Goal: Transaction & Acquisition: Purchase product/service

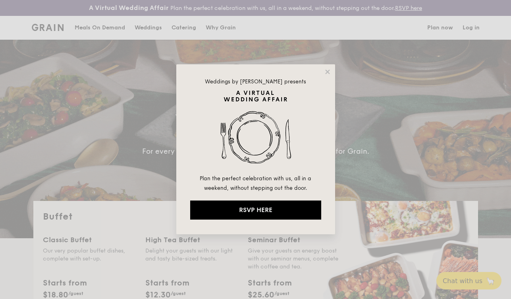
select select
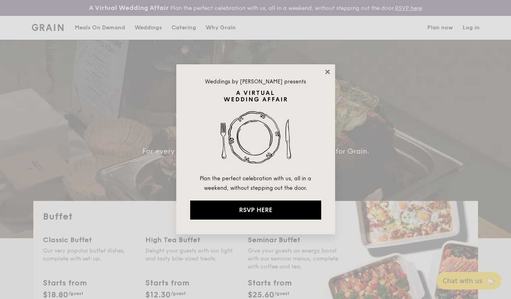
click at [326, 69] on icon at bounding box center [327, 71] width 7 height 7
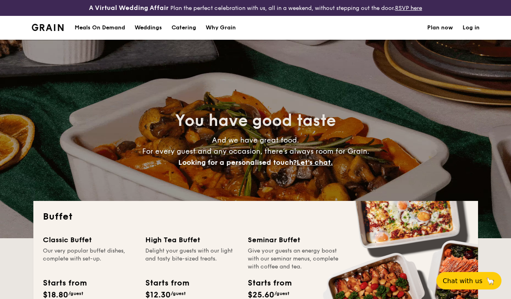
click at [185, 27] on h1 "Catering" at bounding box center [184, 28] width 25 height 24
click at [182, 27] on h1 "Catering" at bounding box center [184, 28] width 25 height 24
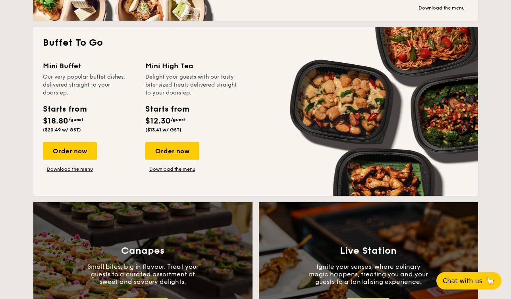
scroll to position [547, 0]
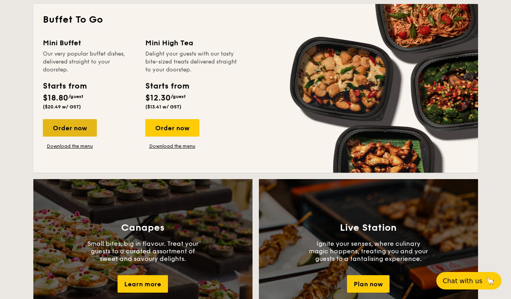
click at [64, 127] on div "Order now" at bounding box center [70, 127] width 54 height 17
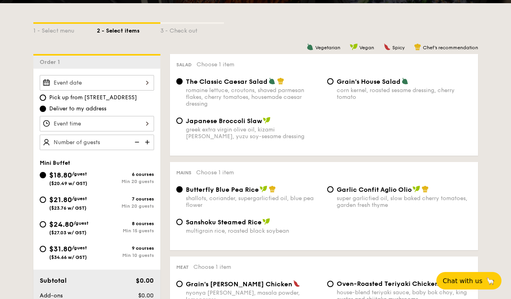
scroll to position [187, 0]
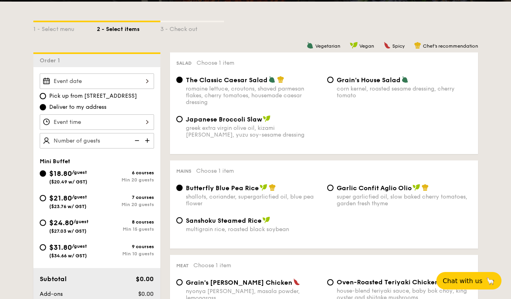
click at [129, 81] on div at bounding box center [97, 80] width 114 height 15
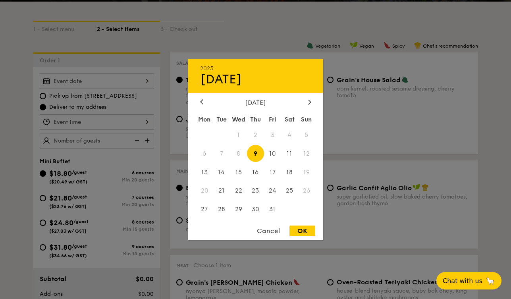
click at [145, 47] on div at bounding box center [255, 149] width 511 height 299
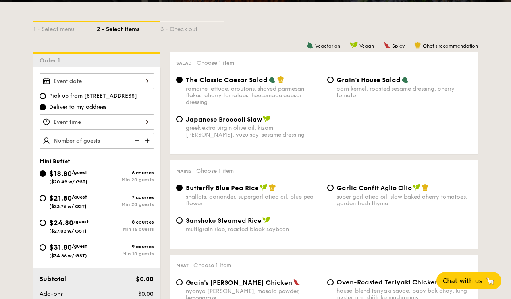
select select
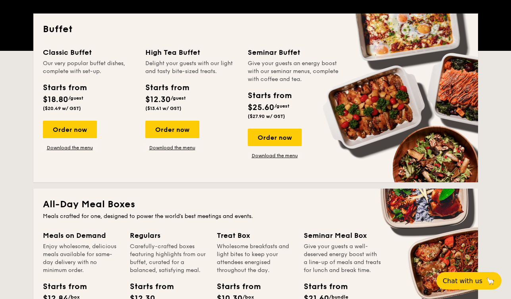
scroll to position [1256, 0]
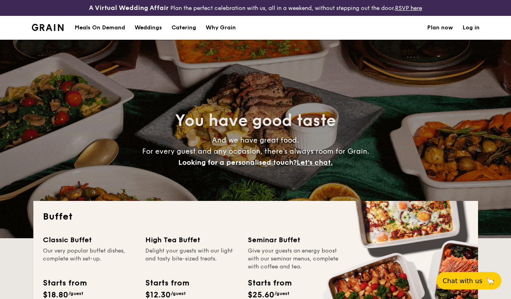
select select
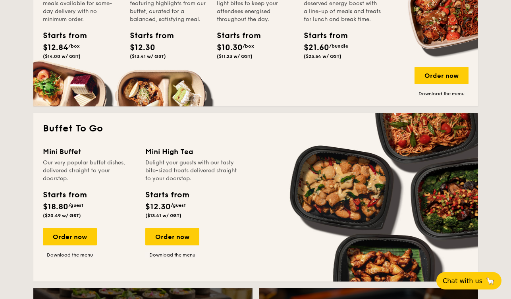
scroll to position [440, 0]
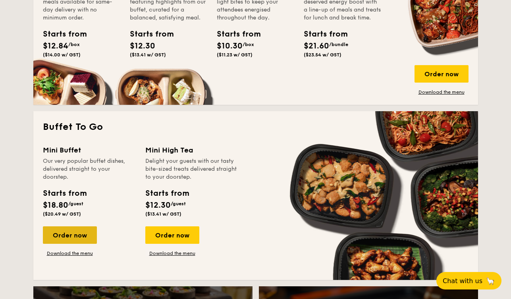
click at [75, 236] on div "Order now" at bounding box center [70, 234] width 54 height 17
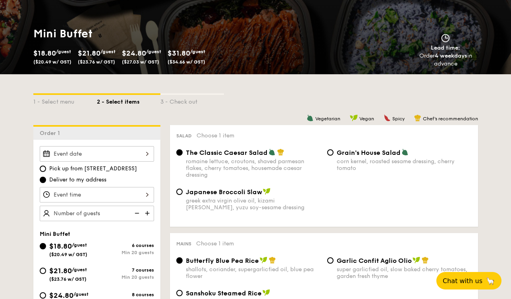
scroll to position [128, 0]
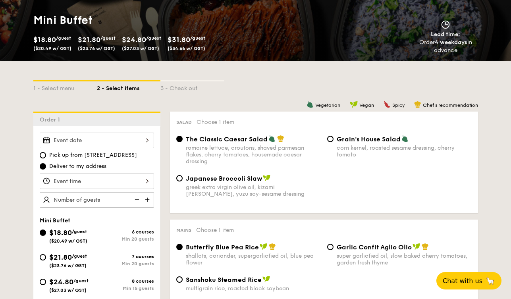
click at [115, 144] on div at bounding box center [97, 140] width 114 height 15
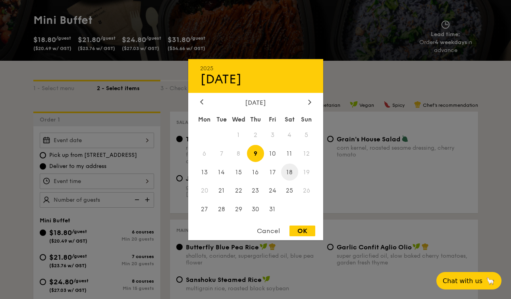
click at [290, 170] on span "18" at bounding box center [289, 172] width 17 height 17
click at [296, 229] on div "OK" at bounding box center [303, 231] width 26 height 11
type input "[DATE]"
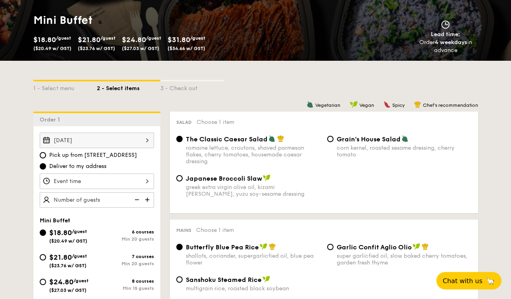
click at [90, 178] on div at bounding box center [97, 181] width 114 height 15
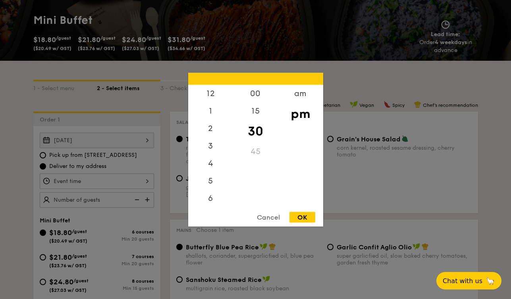
scroll to position [35, 0]
click at [209, 140] on div "4" at bounding box center [210, 131] width 45 height 23
click at [209, 147] on div "5" at bounding box center [210, 154] width 45 height 23
click at [303, 218] on div "OK" at bounding box center [303, 217] width 26 height 11
type input "5:30PM"
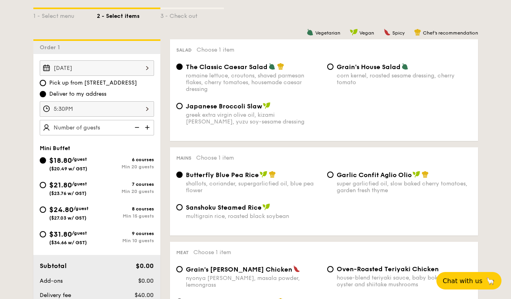
scroll to position [202, 0]
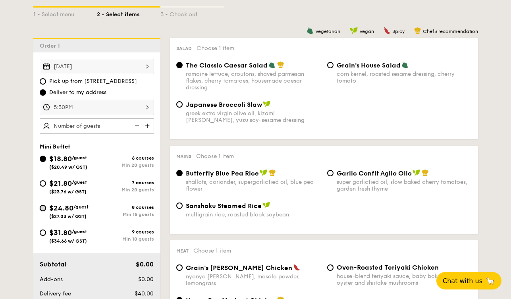
click at [44, 208] on input "$24.80 /guest ($27.03 w/ GST) 8 courses Min 15 guests" at bounding box center [43, 208] width 6 height 6
radio input "true"
radio input "false"
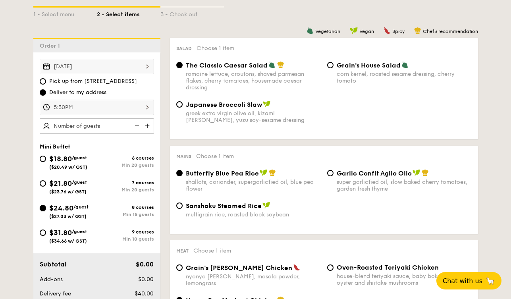
radio input "true"
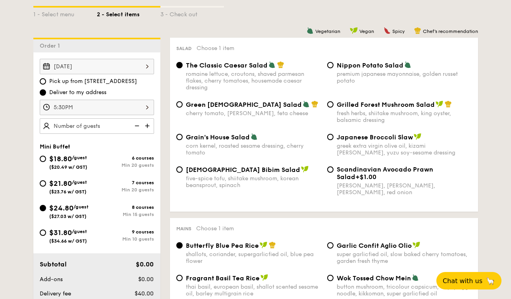
click at [149, 123] on img at bounding box center [148, 125] width 12 height 15
click at [136, 124] on img at bounding box center [136, 125] width 12 height 15
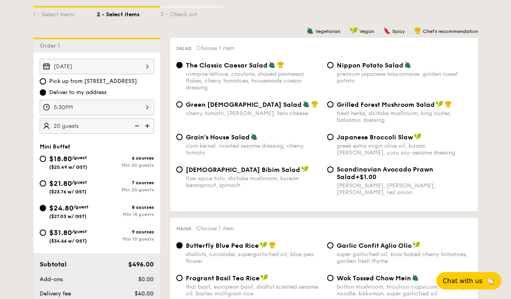
type input "15 guests"
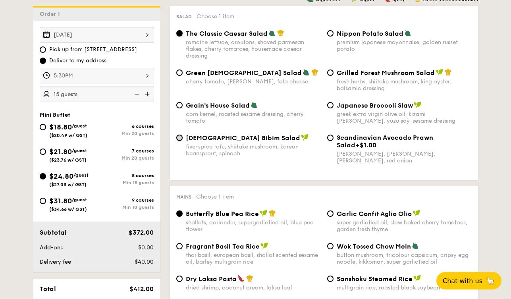
click at [181, 141] on input "Korean Bibim Salad five-spice tofu, shiitake mushroom, korean beansprout, spina…" at bounding box center [179, 138] width 6 height 6
radio input "true"
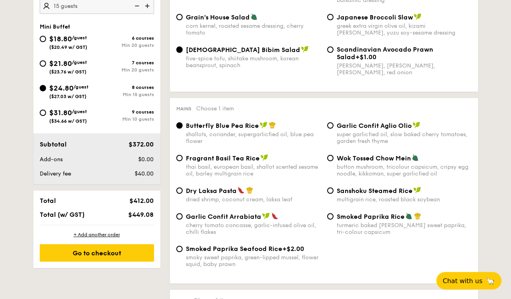
scroll to position [324, 0]
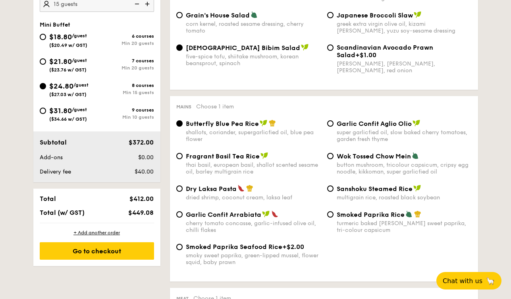
click at [252, 188] on img at bounding box center [249, 188] width 7 height 7
click at [183, 188] on input "Dry Laksa Pasta dried shrimp, coconut cream, laksa leaf" at bounding box center [179, 189] width 6 height 6
radio input "true"
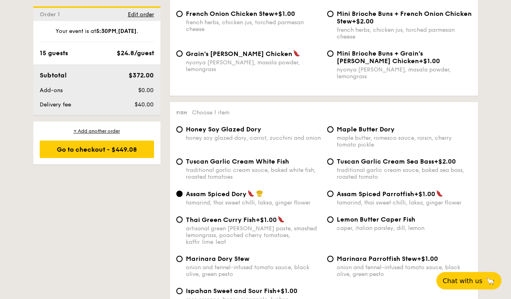
scroll to position [725, 0]
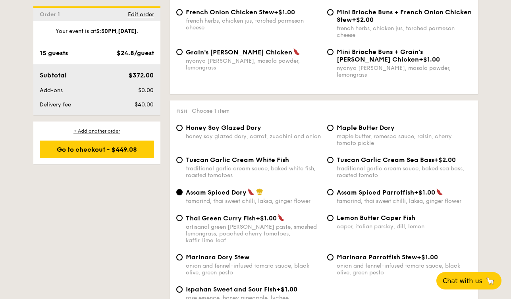
click at [185, 161] on div "Tuscan Garlic Cream White Fish traditional garlic cream sauce, baked white fish…" at bounding box center [248, 167] width 151 height 23
click at [179, 160] on input "Tuscan Garlic Cream White Fish traditional garlic cream sauce, baked white fish…" at bounding box center [179, 160] width 6 height 6
radio input "true"
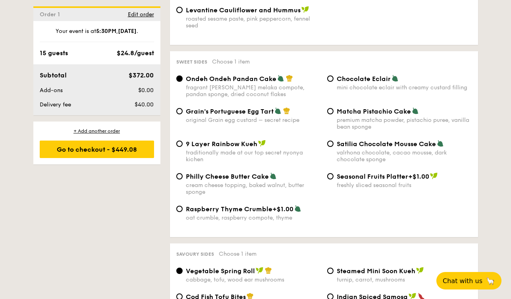
scroll to position [1172, 0]
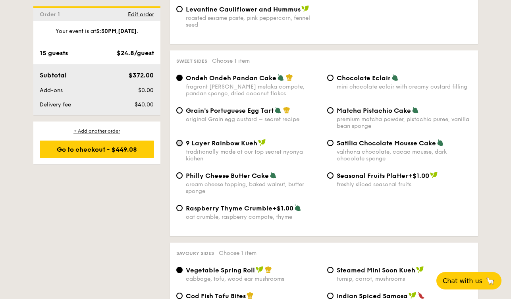
click at [180, 141] on input "9 Layer Rainbow Kueh traditionally made at our top secret nyonya kichen" at bounding box center [179, 143] width 6 height 6
radio input "true"
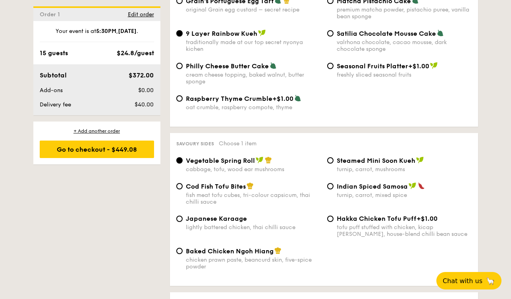
scroll to position [1284, 0]
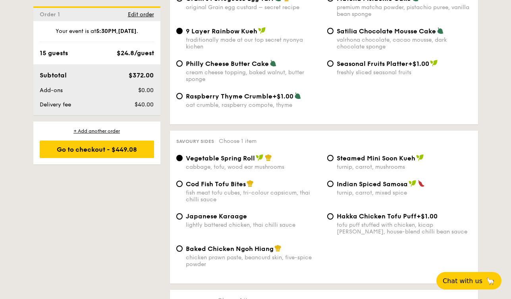
click at [196, 180] on span "Cod Fish Tofu Bites" at bounding box center [216, 184] width 60 height 8
click at [183, 181] on input "Cod Fish Tofu Bites fish meat tofu cubes, tri-colour capsicum, thai chilli sauce" at bounding box center [179, 184] width 6 height 6
radio input "true"
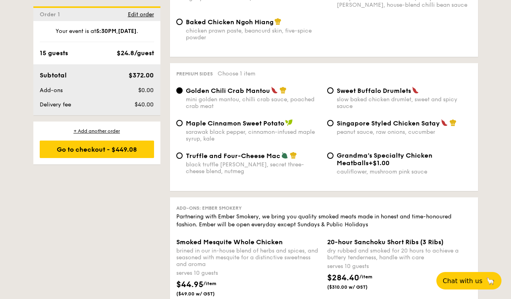
scroll to position [1511, 0]
click at [340, 125] on div "Singapore Styled Chicken Satay peanut sauce, raw onions, cucumber" at bounding box center [404, 127] width 135 height 16
click at [334, 125] on input "Singapore Styled Chicken Satay peanut sauce, raw onions, cucumber" at bounding box center [330, 123] width 6 height 6
radio input "true"
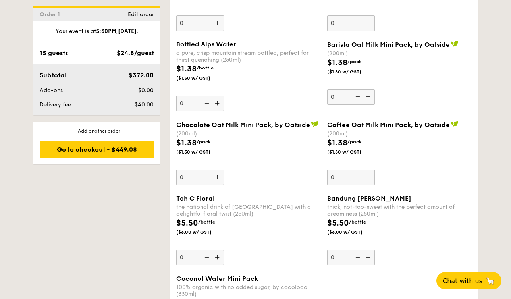
scroll to position [2271, 0]
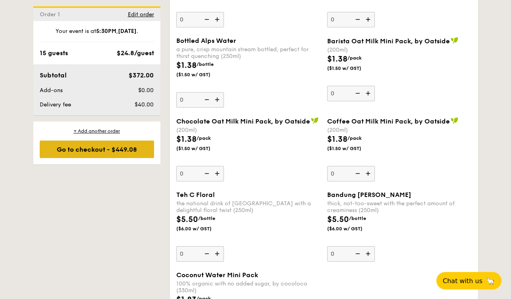
click at [114, 151] on div "Go to checkout - $449.08" at bounding box center [97, 149] width 114 height 17
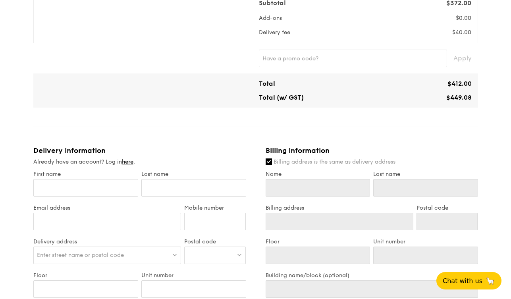
scroll to position [285, 0]
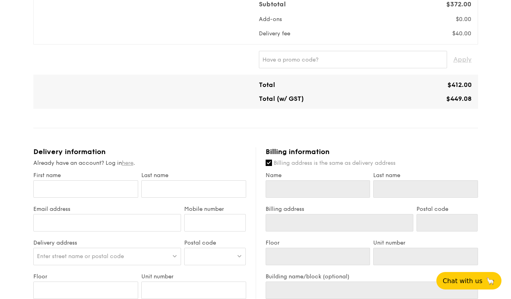
click at [132, 162] on link "here" at bounding box center [128, 163] width 12 height 7
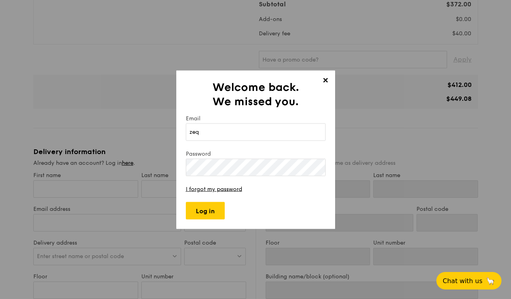
type input "[EMAIL_ADDRESS][DOMAIN_NAME]"
type input "[PERSON_NAME]"
type input "Lim"
type input "[PERSON_NAME]"
type input "Lim"
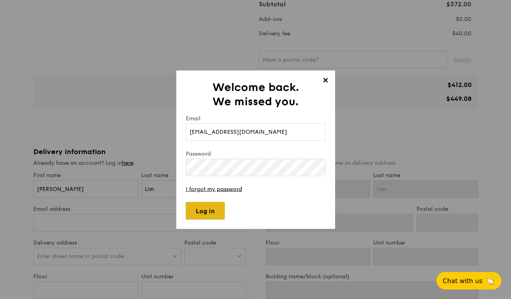
click at [203, 212] on input "Log in" at bounding box center [205, 210] width 39 height 17
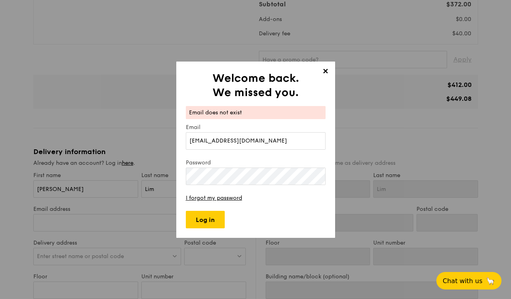
click at [324, 73] on span "✕" at bounding box center [325, 72] width 11 height 11
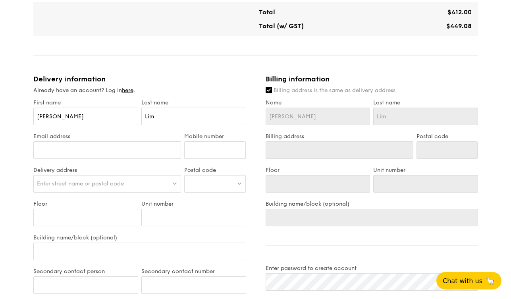
scroll to position [358, 0]
click at [135, 151] on input "Email address" at bounding box center [107, 149] width 148 height 17
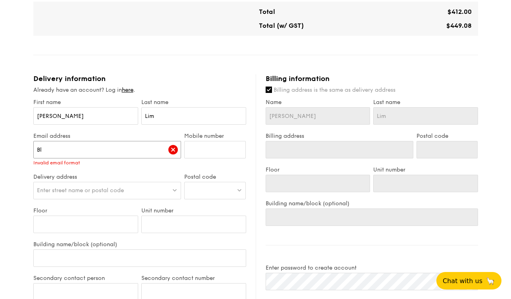
type input "B"
type input "[EMAIL_ADDRESS][DOMAIN_NAME]"
type input "97261066"
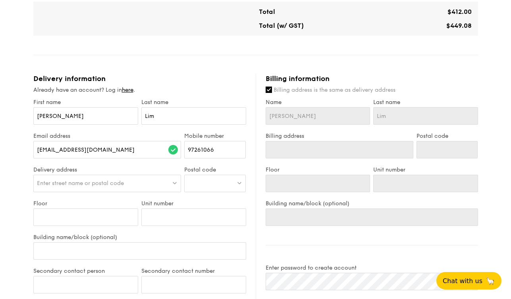
click at [102, 186] on span "Enter street name or postal code" at bounding box center [80, 183] width 87 height 7
type input "7"
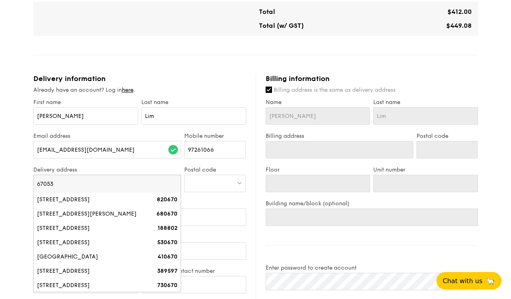
type input "670535"
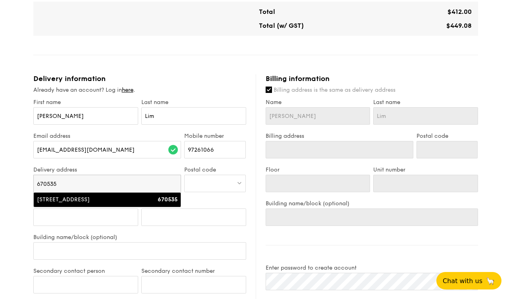
click at [86, 198] on div "[STREET_ADDRESS]" at bounding box center [90, 200] width 106 height 8
type input "[STREET_ADDRESS]"
type input "670535"
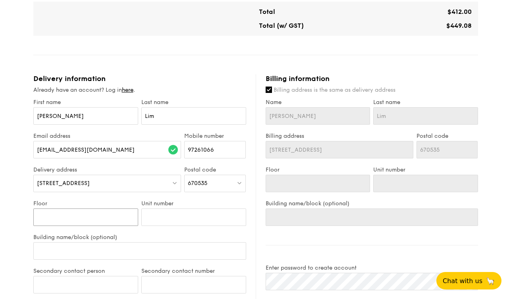
click at [92, 213] on input "Floor" at bounding box center [85, 217] width 105 height 17
type input "8"
click at [158, 219] on input "Unit number" at bounding box center [193, 217] width 105 height 17
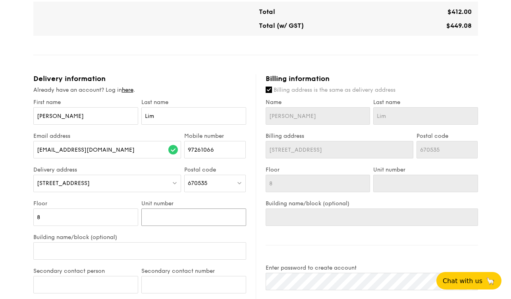
type input "8"
type input "82"
type input "827"
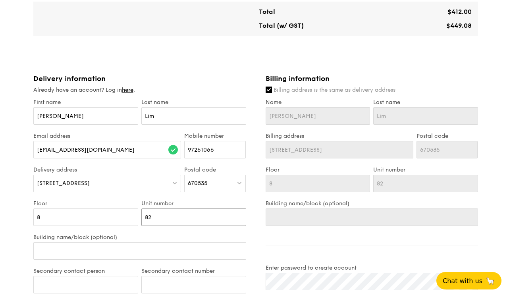
type input "827"
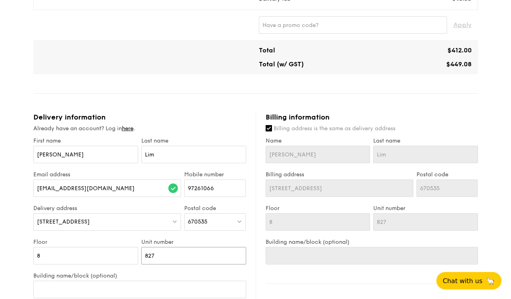
scroll to position [397, 0]
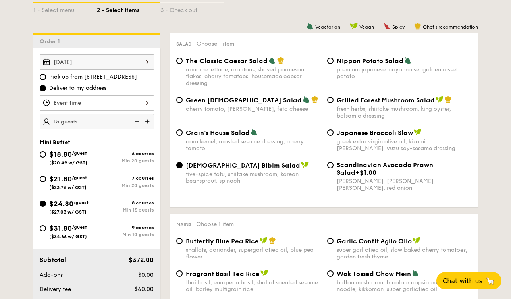
scroll to position [206, 0]
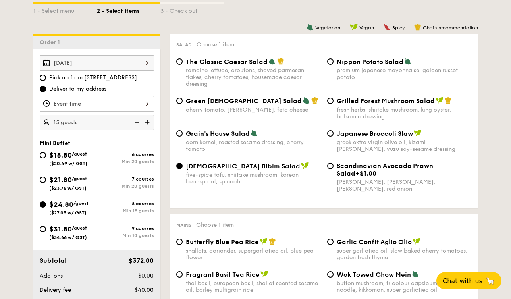
click at [137, 102] on div at bounding box center [97, 103] width 114 height 15
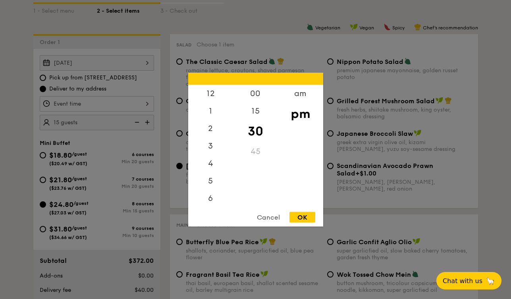
scroll to position [35, 0]
click at [211, 143] on div "5" at bounding box center [210, 148] width 45 height 23
click at [260, 96] on div "00" at bounding box center [255, 96] width 45 height 23
click at [309, 215] on div "OK" at bounding box center [303, 217] width 26 height 11
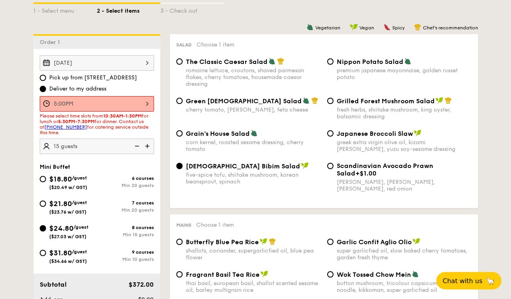
click at [105, 98] on div "5:00PM" at bounding box center [97, 103] width 114 height 15
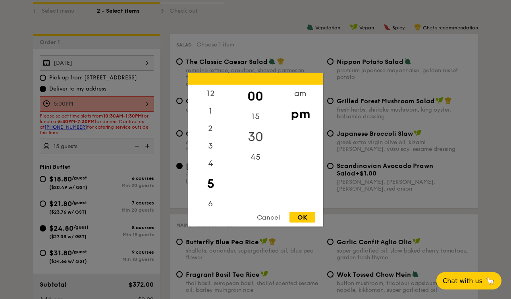
click at [255, 137] on div "30" at bounding box center [255, 136] width 45 height 23
click at [303, 215] on div "OK" at bounding box center [303, 217] width 26 height 11
type input "5:30PM"
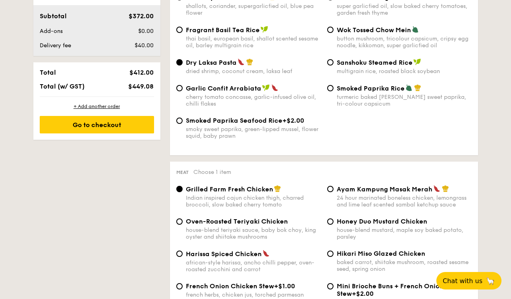
scroll to position [454, 0]
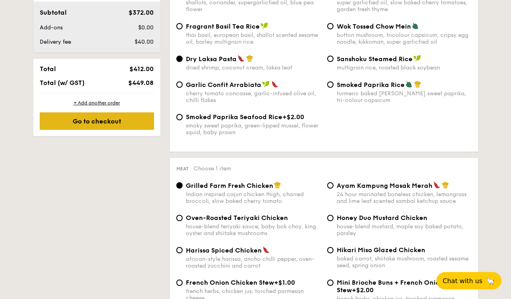
click at [110, 123] on div "Go to checkout" at bounding box center [97, 120] width 114 height 17
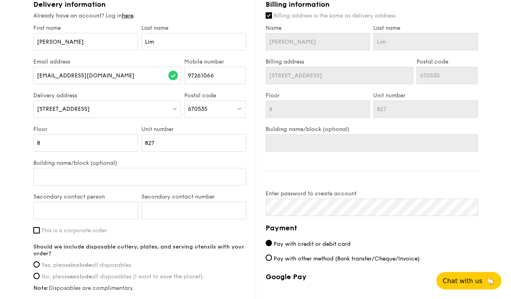
scroll to position [437, 0]
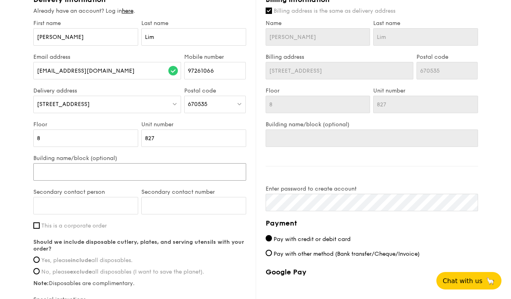
click at [138, 170] on input "Building name/block (optional)" at bounding box center [139, 171] width 213 height 17
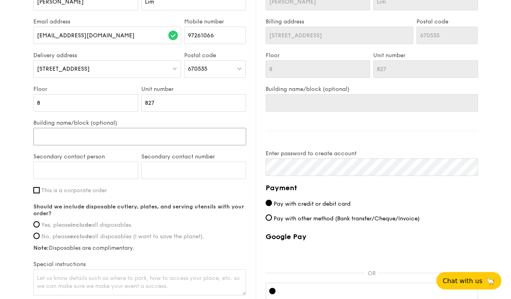
scroll to position [481, 0]
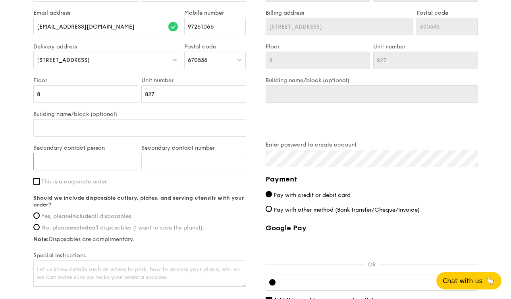
click at [114, 160] on input "Secondary contact person" at bounding box center [85, 161] width 105 height 17
type input "[PERSON_NAME]"
type input "96771795"
click at [37, 215] on input "Yes, please include all disposables." at bounding box center [36, 216] width 6 height 6
radio input "true"
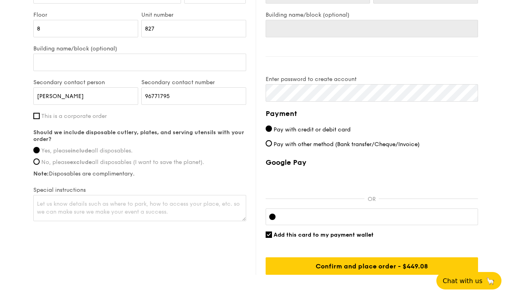
scroll to position [557, 0]
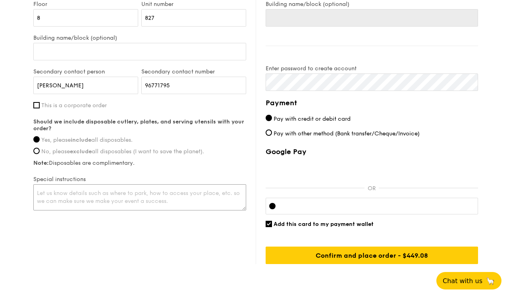
click at [211, 194] on textarea at bounding box center [139, 197] width 213 height 26
type textarea "N"
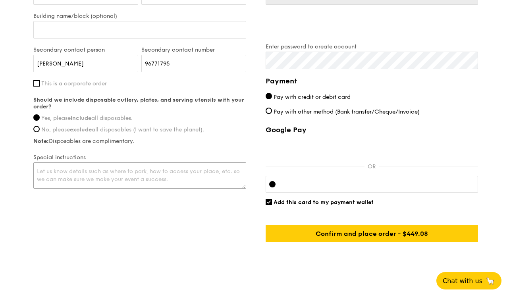
scroll to position [580, 0]
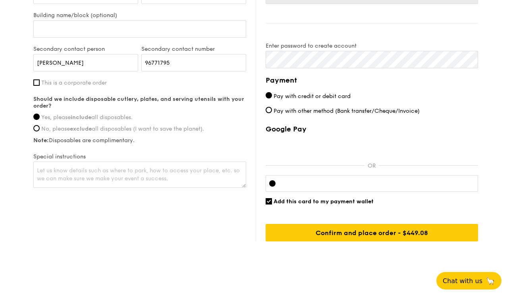
click at [285, 218] on div "Google Pay OR Add this card to my payment wallet Confirm and place order - $449…" at bounding box center [372, 183] width 213 height 117
click at [269, 202] on input "Add this card to my payment wallet" at bounding box center [269, 201] width 6 height 6
checkbox input "false"
click at [441, 186] on div at bounding box center [372, 183] width 213 height 17
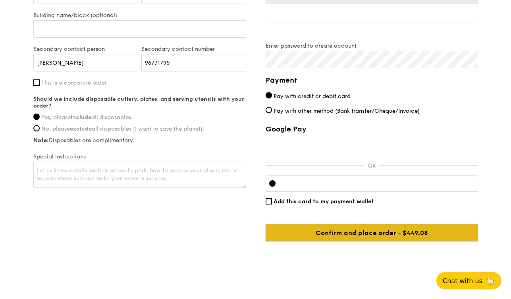
click at [412, 231] on input "Confirm and place order - $449.08" at bounding box center [372, 232] width 213 height 17
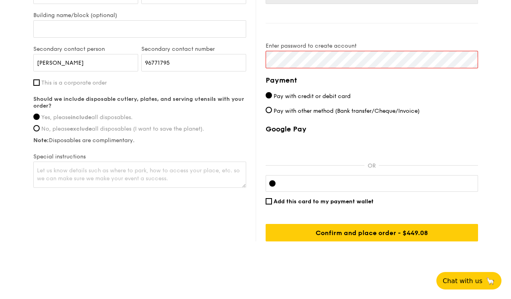
click at [205, 63] on div "Delivery information Already have an account? Log in here . First name [PERSON_…" at bounding box center [255, 46] width 445 height 389
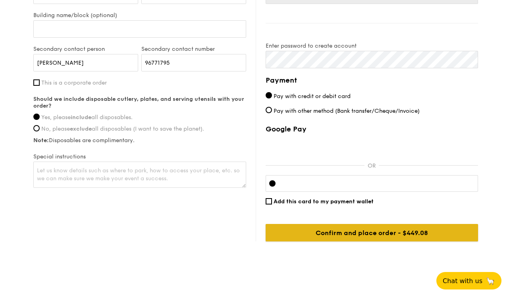
click at [325, 230] on input "Confirm and place order - $449.08" at bounding box center [372, 232] width 213 height 17
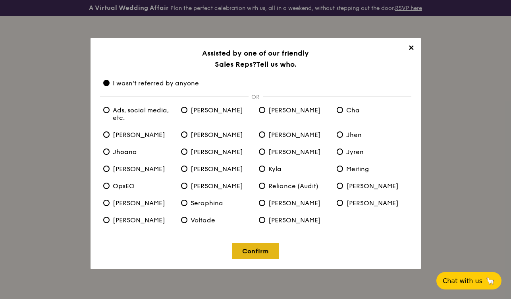
click at [245, 248] on link "Confirm" at bounding box center [255, 251] width 47 height 16
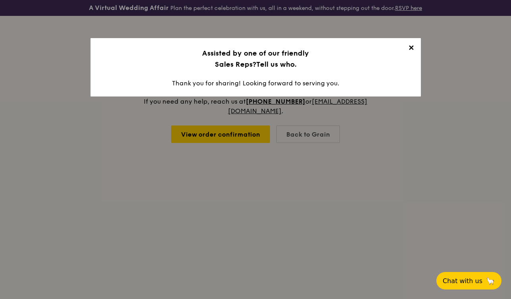
click at [410, 46] on span "✕" at bounding box center [411, 49] width 11 height 11
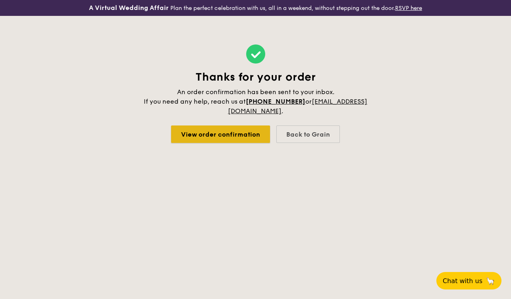
click at [199, 134] on link "View order confirmation" at bounding box center [220, 134] width 99 height 17
